Goal: Task Accomplishment & Management: Manage account settings

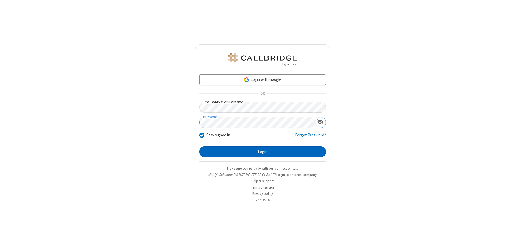
click at [263, 152] on button "Login" at bounding box center [262, 151] width 127 height 11
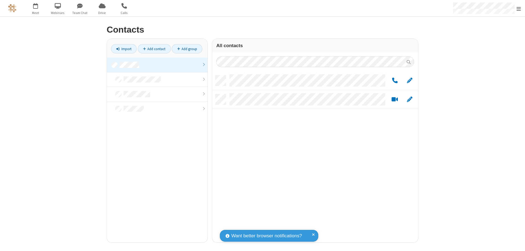
click at [157, 65] on link at bounding box center [157, 64] width 101 height 15
click at [410, 80] on span "Edit" at bounding box center [409, 80] width 5 height 7
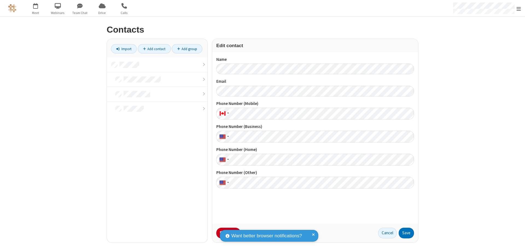
click at [0, 0] on button "No Thanks" at bounding box center [0, 0] width 0 height 0
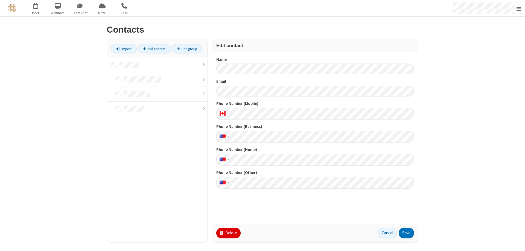
click at [228, 233] on button "Delete" at bounding box center [228, 232] width 24 height 11
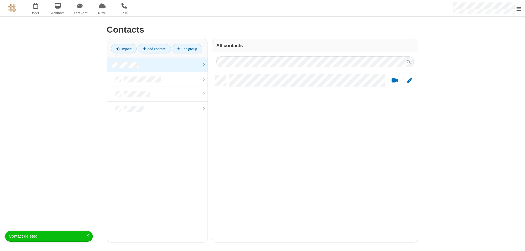
scroll to position [167, 202]
